Goal: Task Accomplishment & Management: Manage account settings

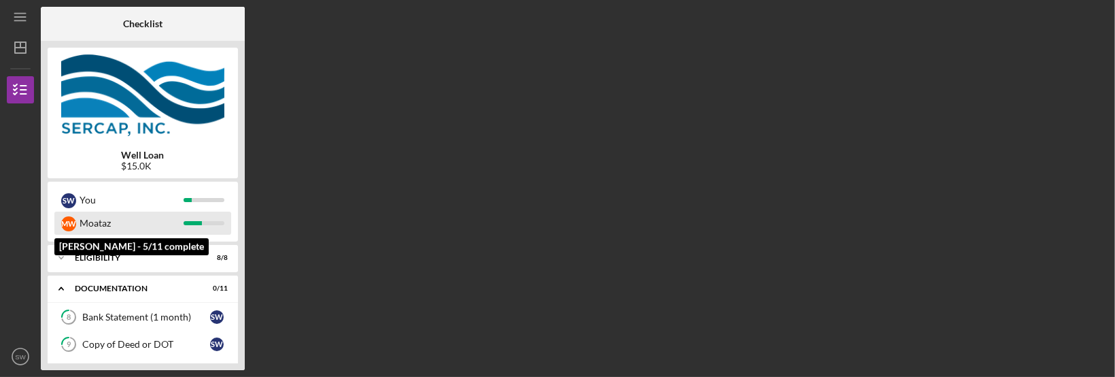
click at [69, 224] on div "M W" at bounding box center [68, 223] width 15 height 15
click at [116, 222] on div "Moataz" at bounding box center [132, 223] width 104 height 23
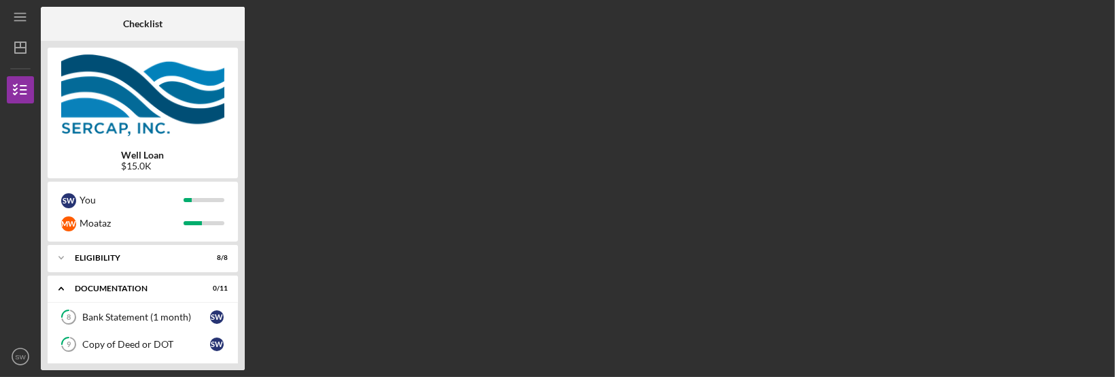
click at [115, 156] on div "Well Loan $15.0K" at bounding box center [143, 161] width 190 height 22
